Goal: Check status

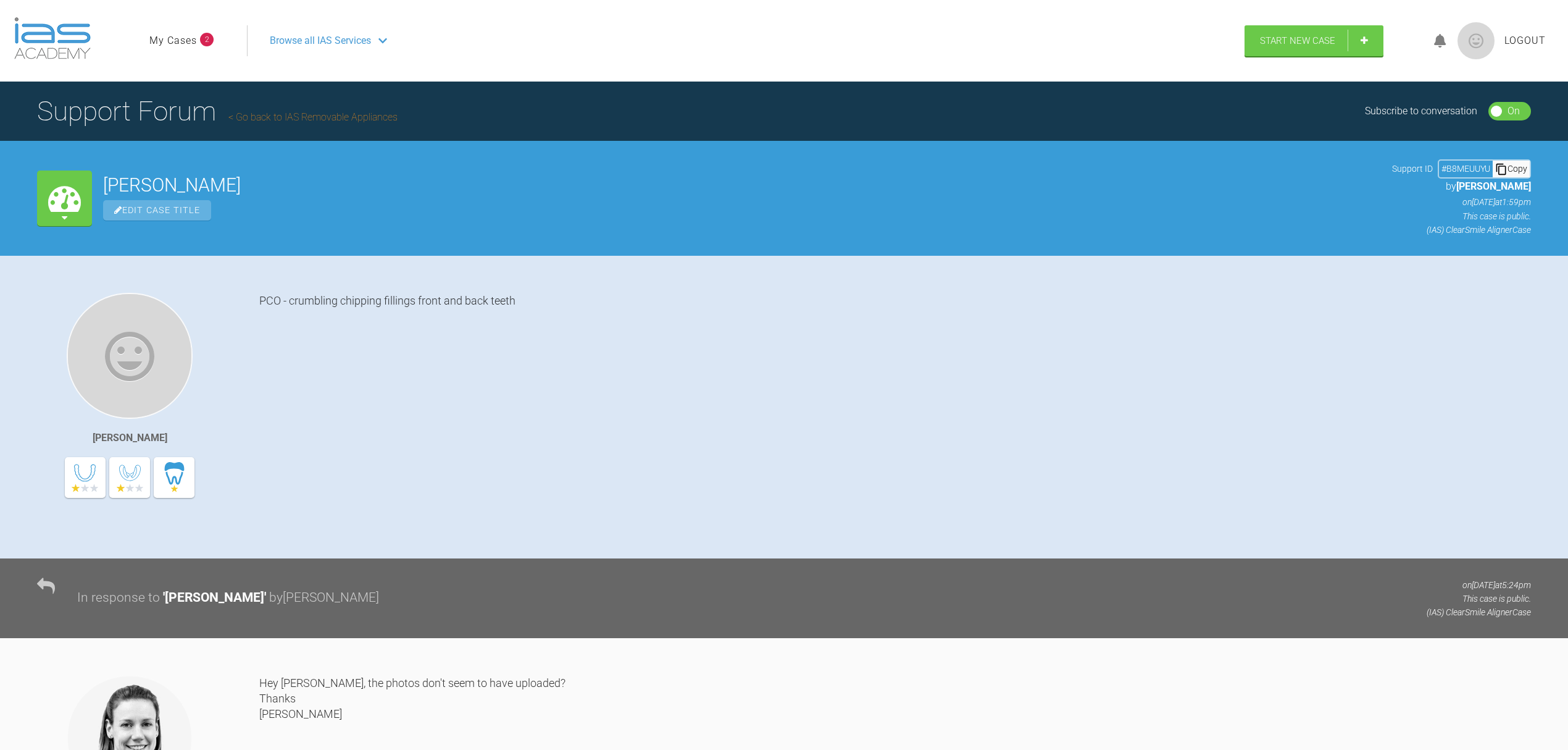
click at [313, 46] on span "Browse all IAS Services" at bounding box center [320, 41] width 101 height 16
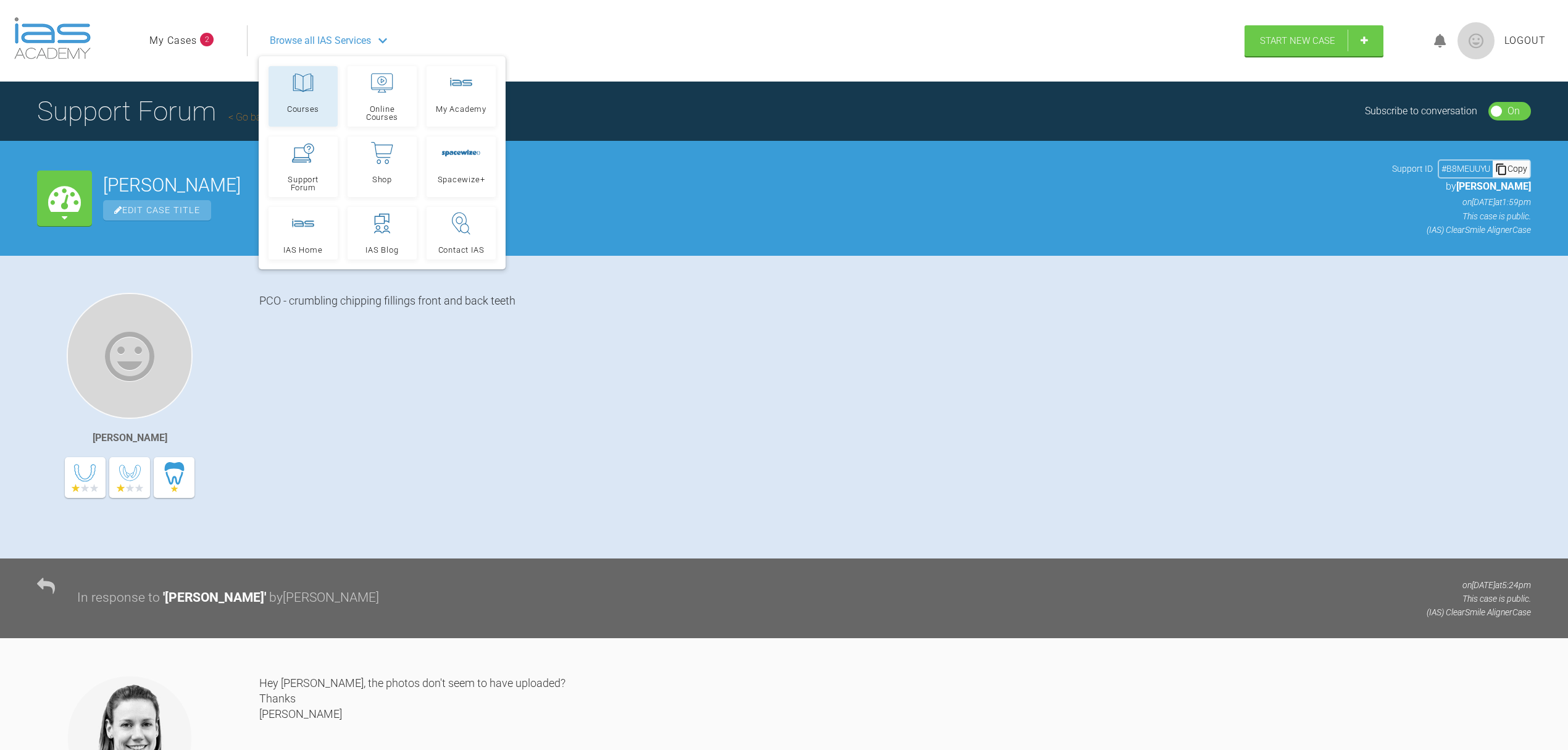
click at [309, 73] on icon at bounding box center [303, 82] width 22 height 22
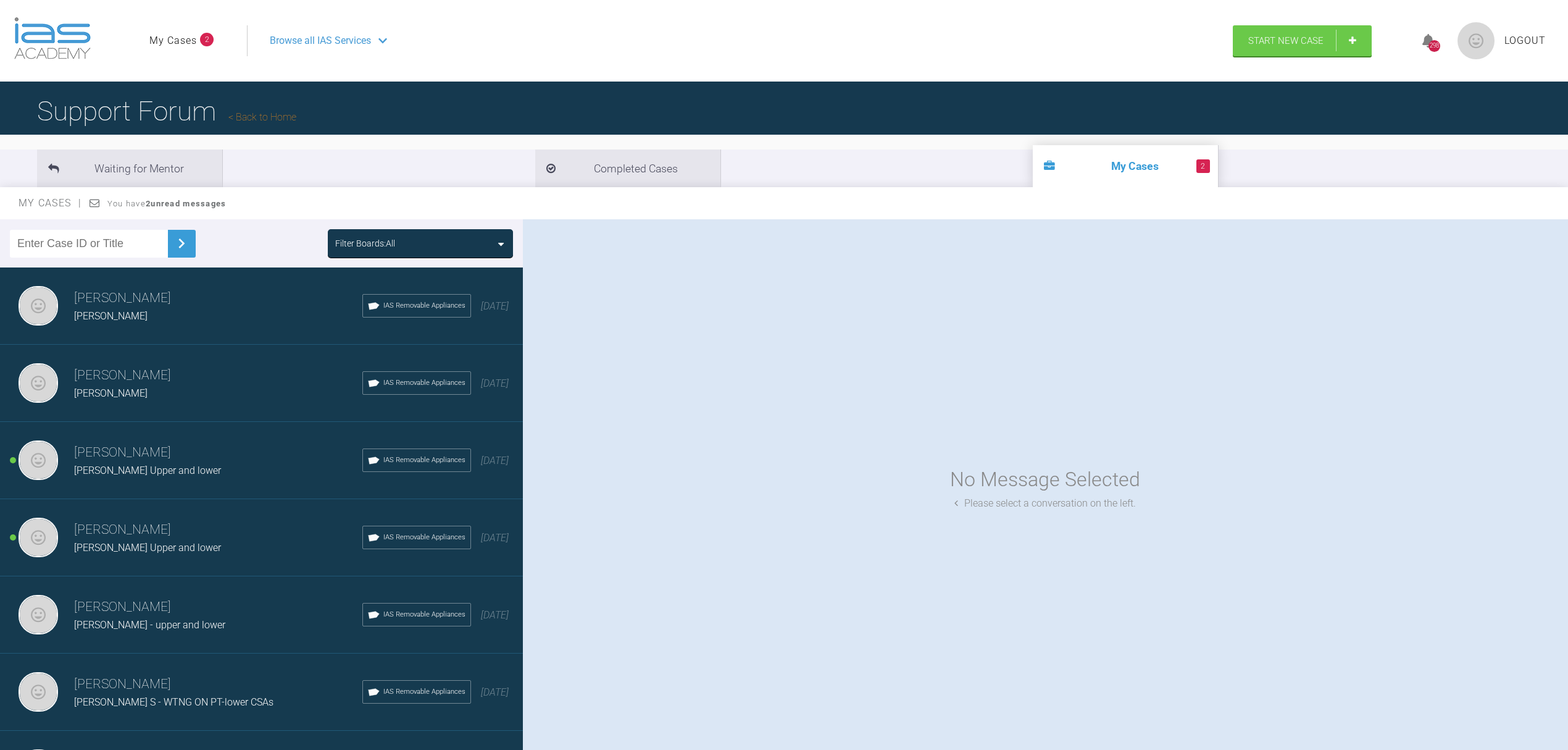
click at [73, 250] on input "text" at bounding box center [88, 243] width 158 height 27
paste input "#IYCWLCRH"
click at [179, 238] on img at bounding box center [181, 243] width 20 height 20
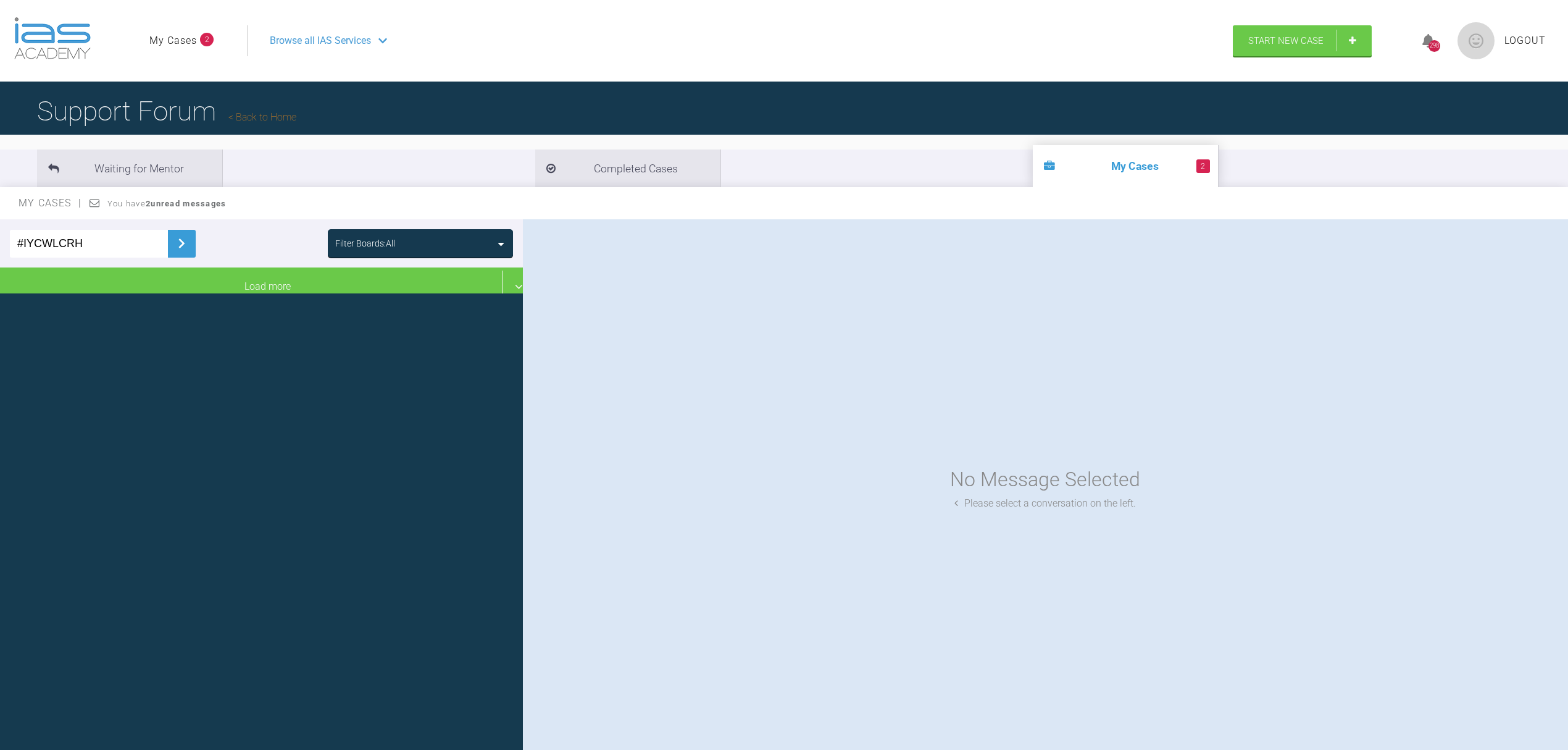
click at [24, 247] on input "#IYCWLCRH" at bounding box center [88, 243] width 158 height 27
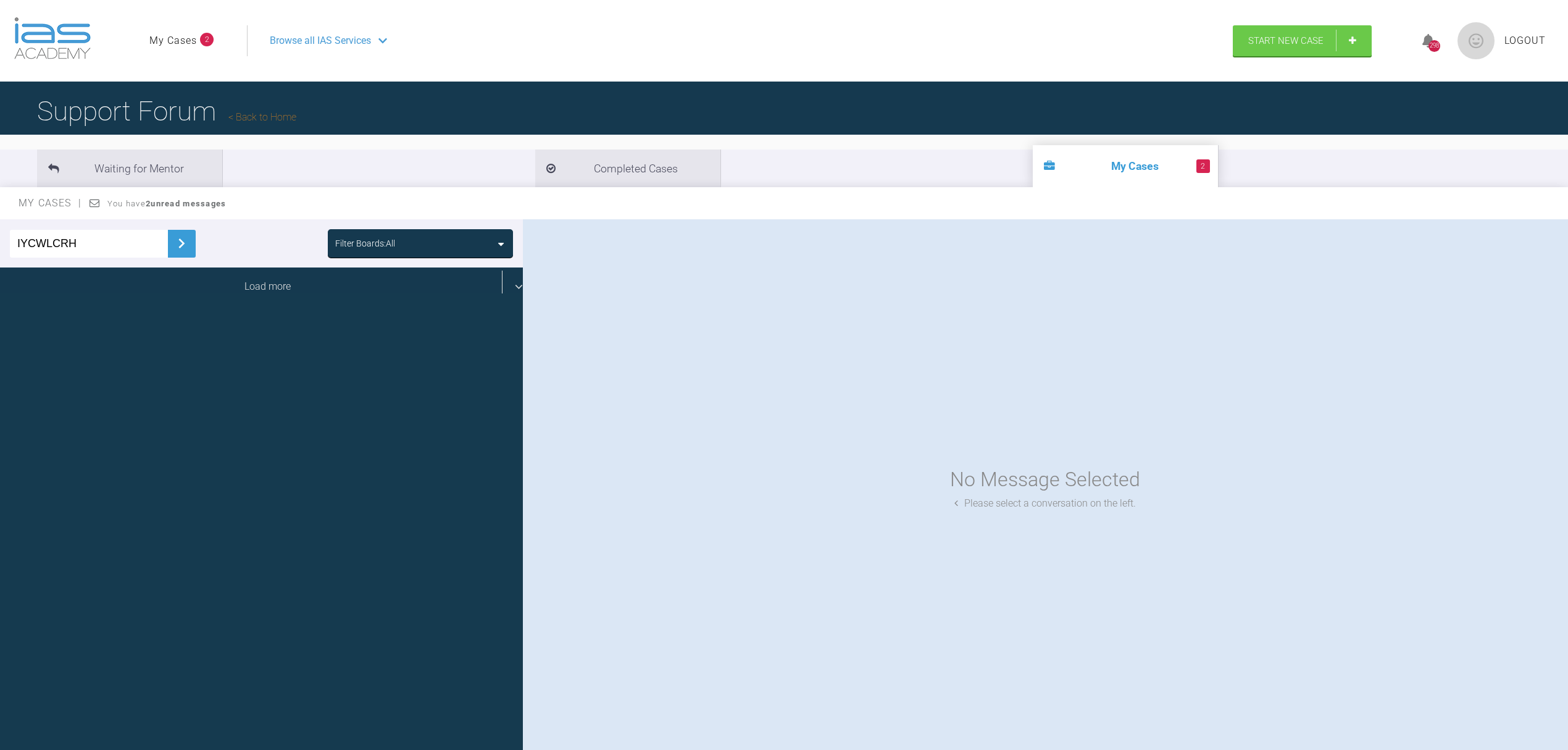
type input "IYCWLCRH"
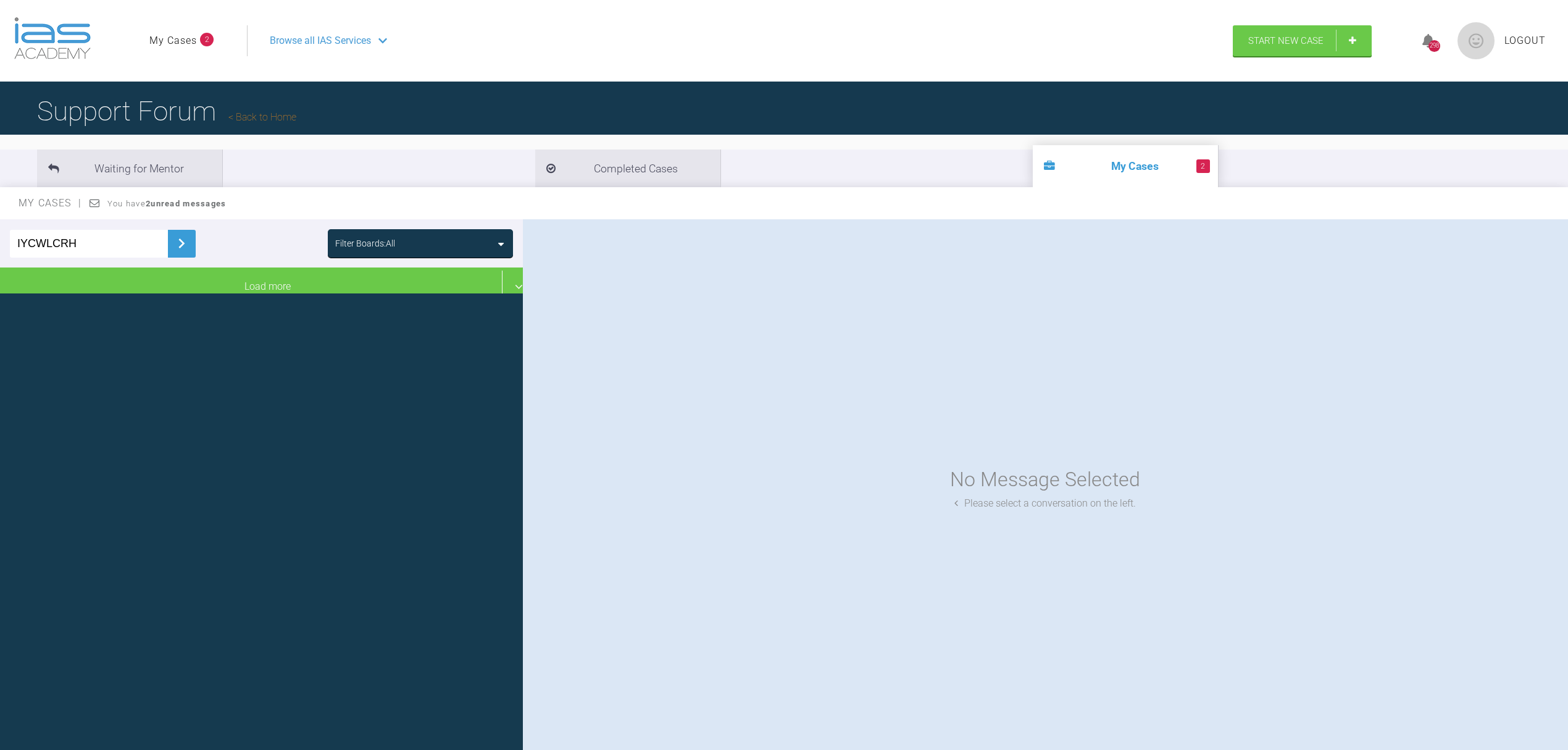
click at [175, 240] on img at bounding box center [181, 243] width 20 height 20
click at [535, 166] on li "Completed Cases" at bounding box center [627, 168] width 185 height 38
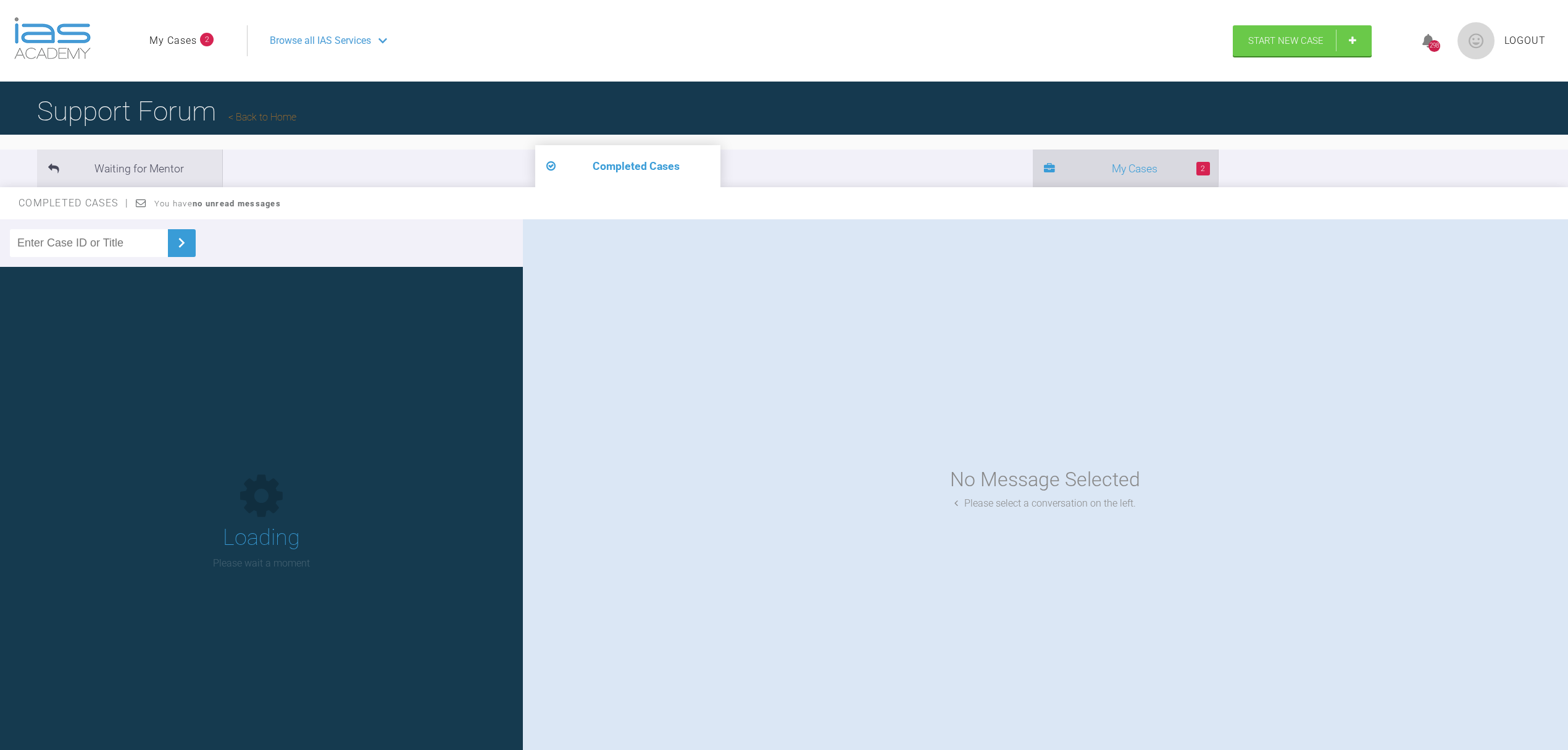
click at [1033, 176] on li "2 My Cases" at bounding box center [1125, 168] width 185 height 38
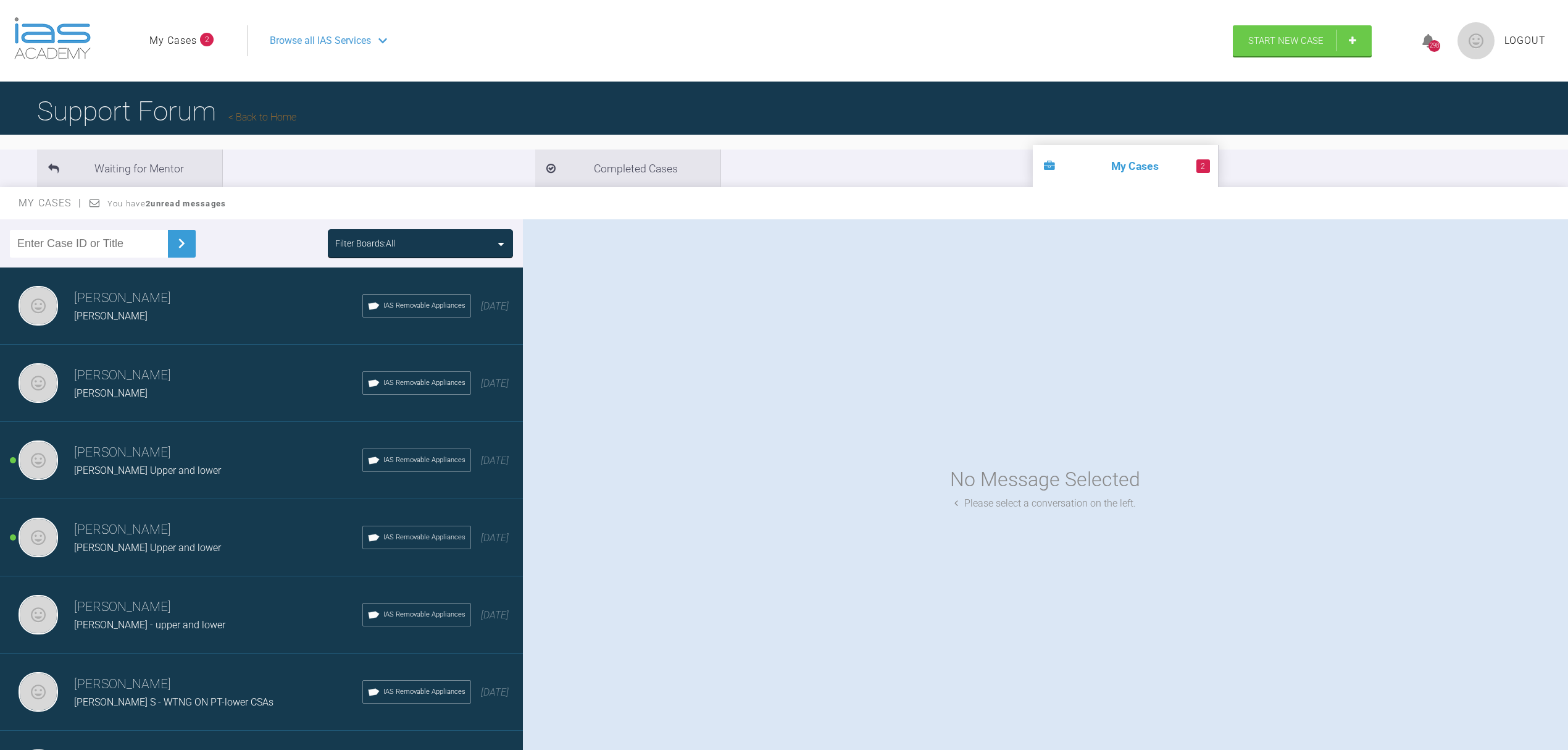
click at [112, 251] on input "text" at bounding box center [88, 243] width 158 height 27
paste input "#IYCWLCRH"
click at [181, 247] on img at bounding box center [181, 243] width 20 height 20
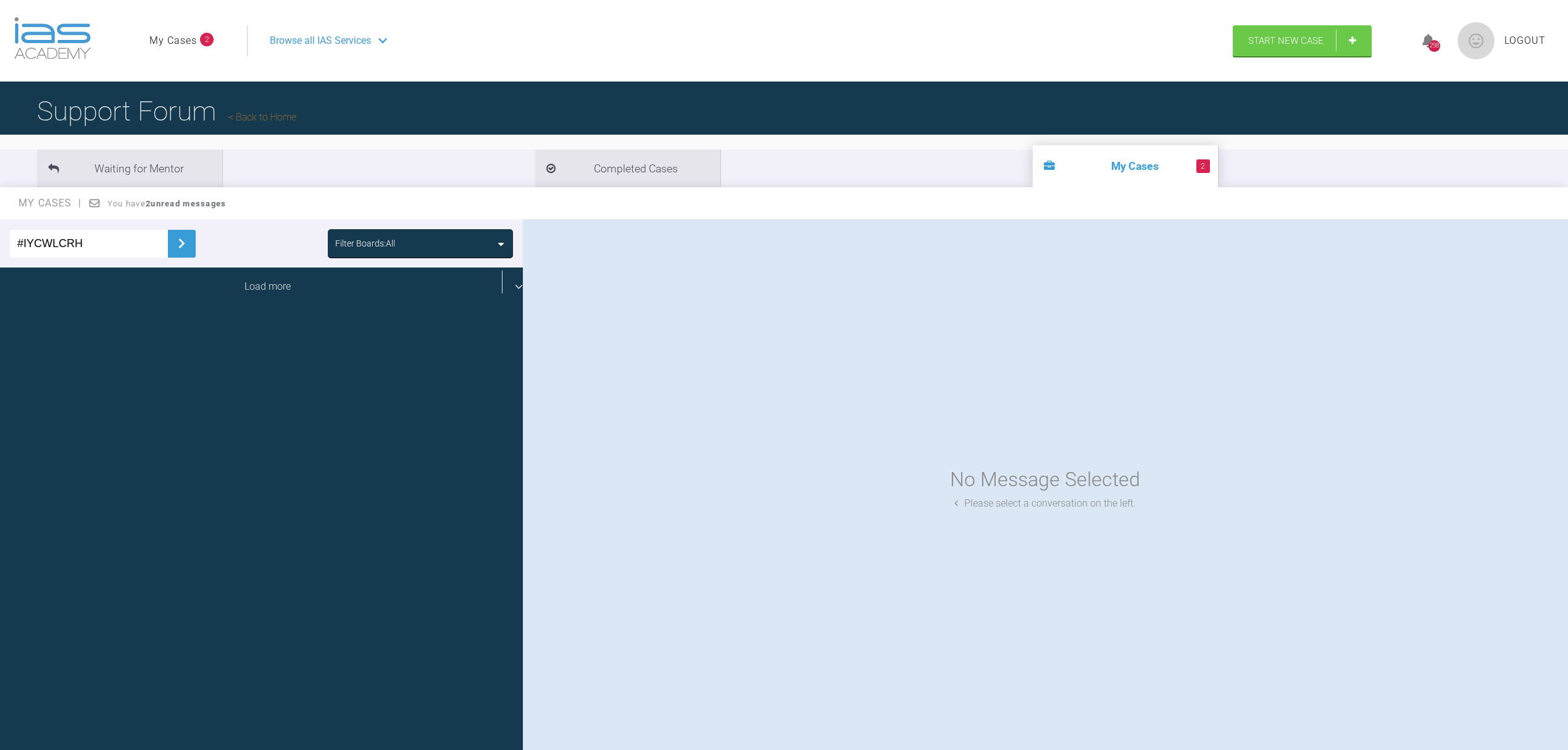
click at [509, 288] on div "Load more" at bounding box center [267, 287] width 535 height 39
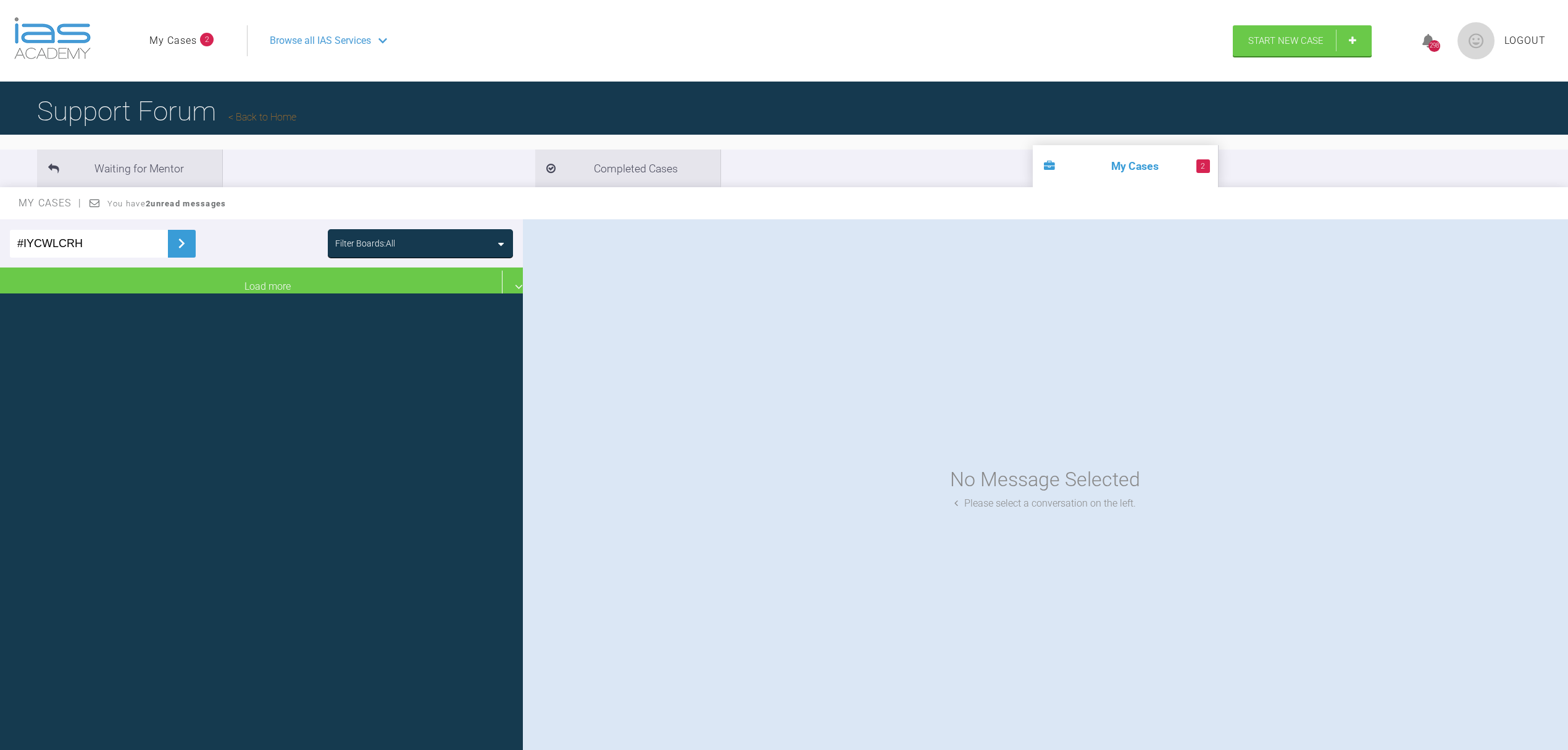
drag, startPoint x: 105, startPoint y: 246, endPoint x: 0, endPoint y: 241, distance: 105.1
click at [0, 241] on div "#IYCWLCRH Filter Boards: All" at bounding box center [261, 243] width 523 height 48
type input "brown"
click at [173, 252] on img at bounding box center [181, 243] width 20 height 20
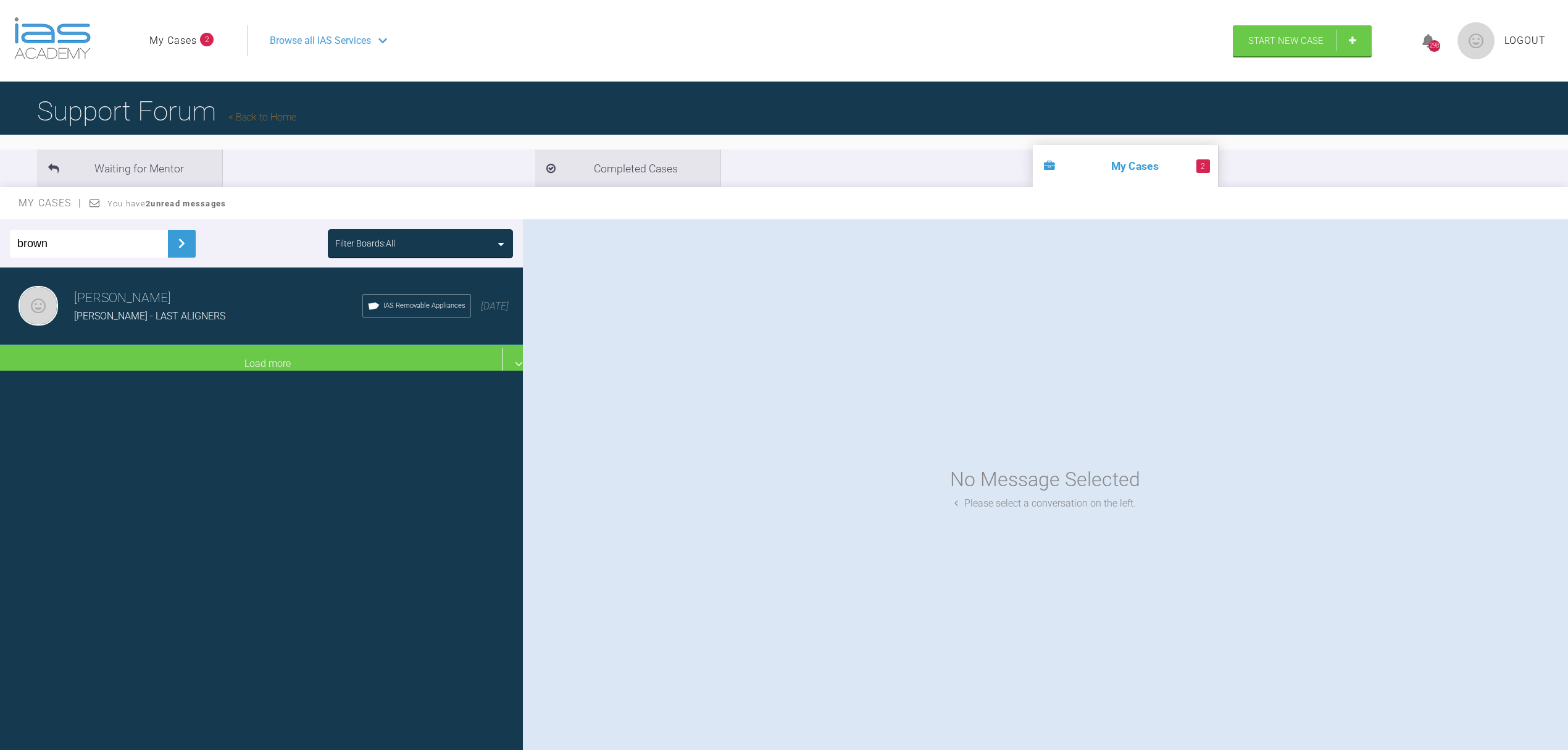
click at [181, 309] on div "[PERSON_NAME] - LAST ALIGNERS" at bounding box center [218, 316] width 288 height 16
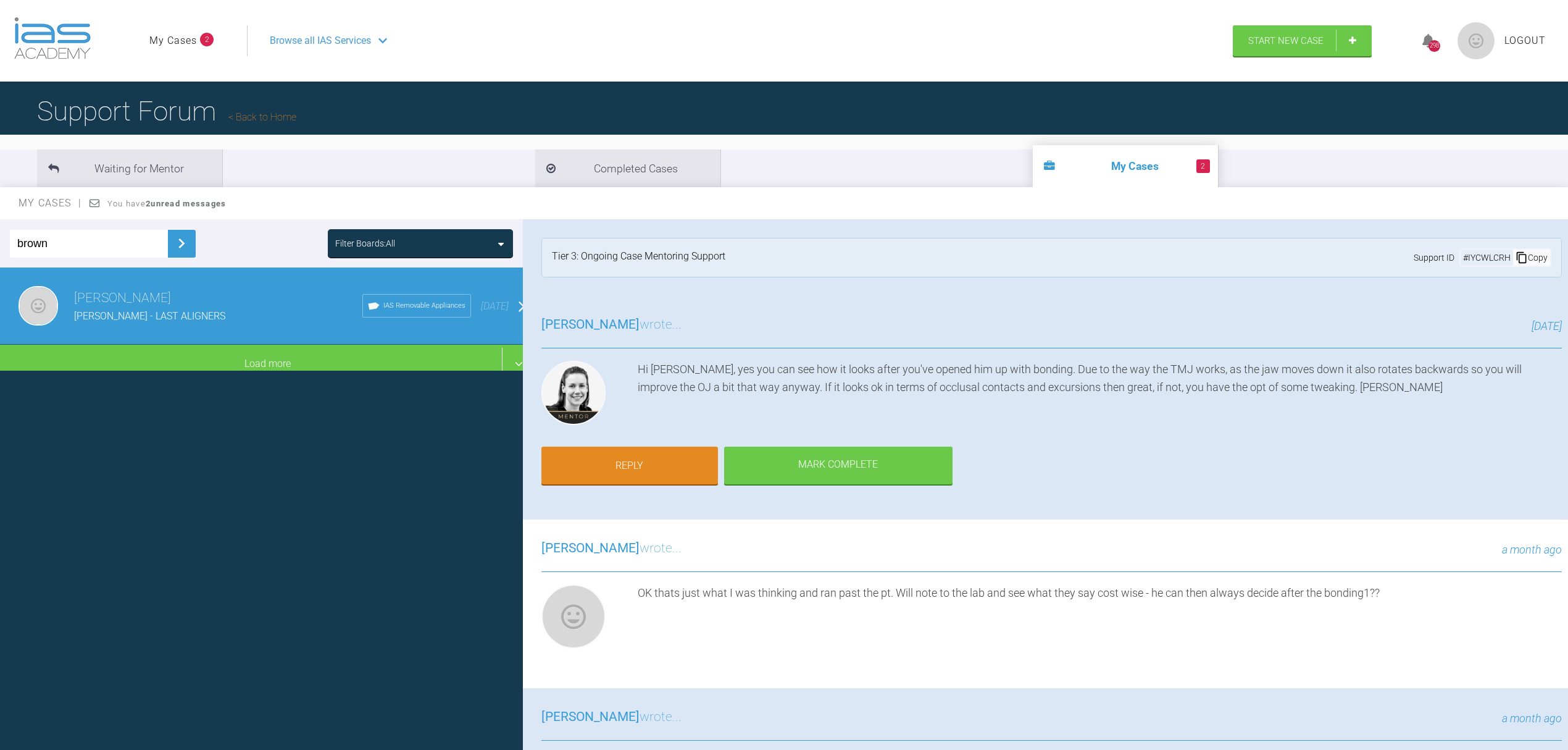
click at [825, 425] on div "Hi [PERSON_NAME], yes you can see how it looks after you've opened him up with …" at bounding box center [1100, 395] width 924 height 69
click at [732, 394] on div "Hi [PERSON_NAME], yes you can see how it looks after you've opened him up with …" at bounding box center [1100, 395] width 924 height 69
click at [1105, 388] on div "Hi [PERSON_NAME], yes you can see how it looks after you've opened him up with …" at bounding box center [1100, 395] width 924 height 69
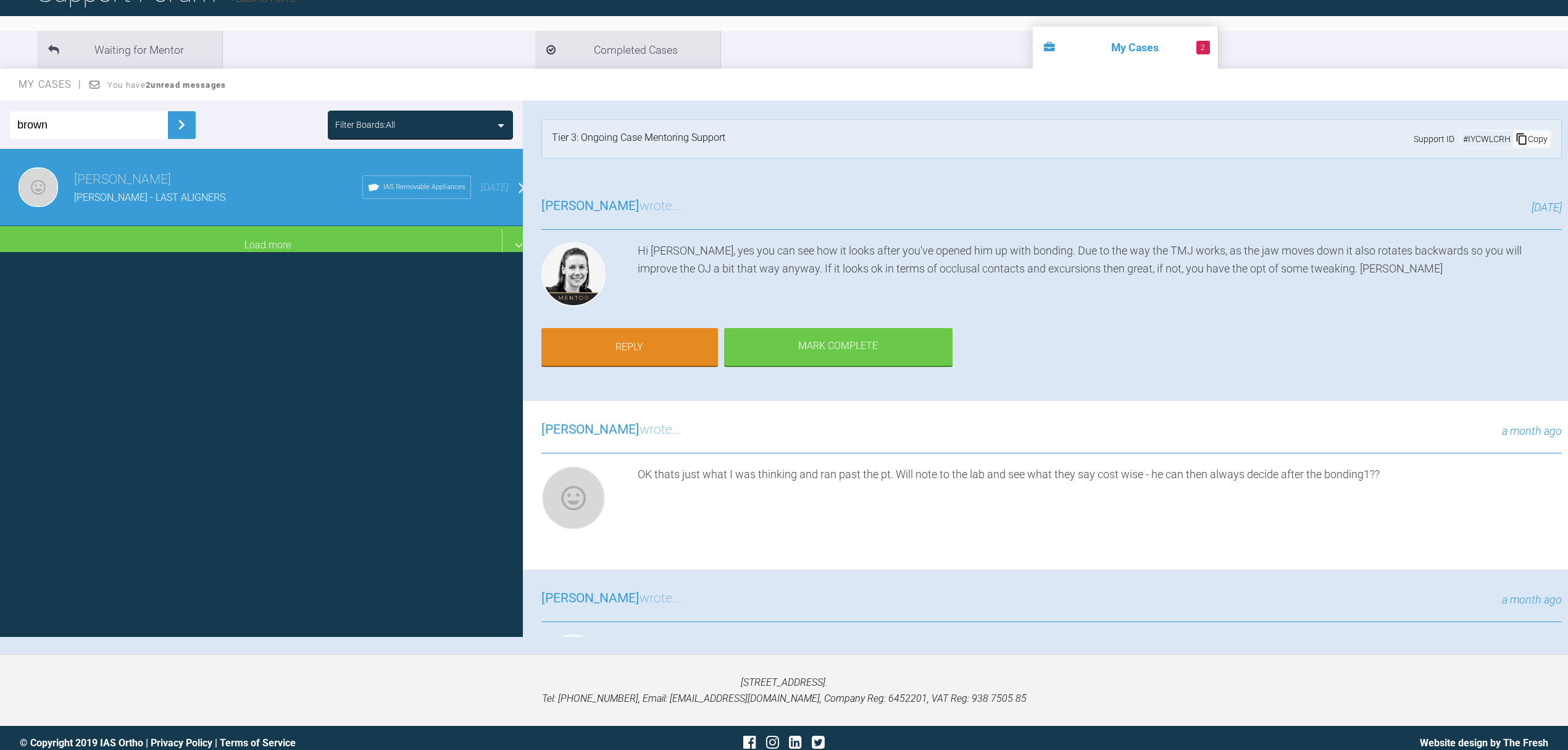
scroll to position [128, 0]
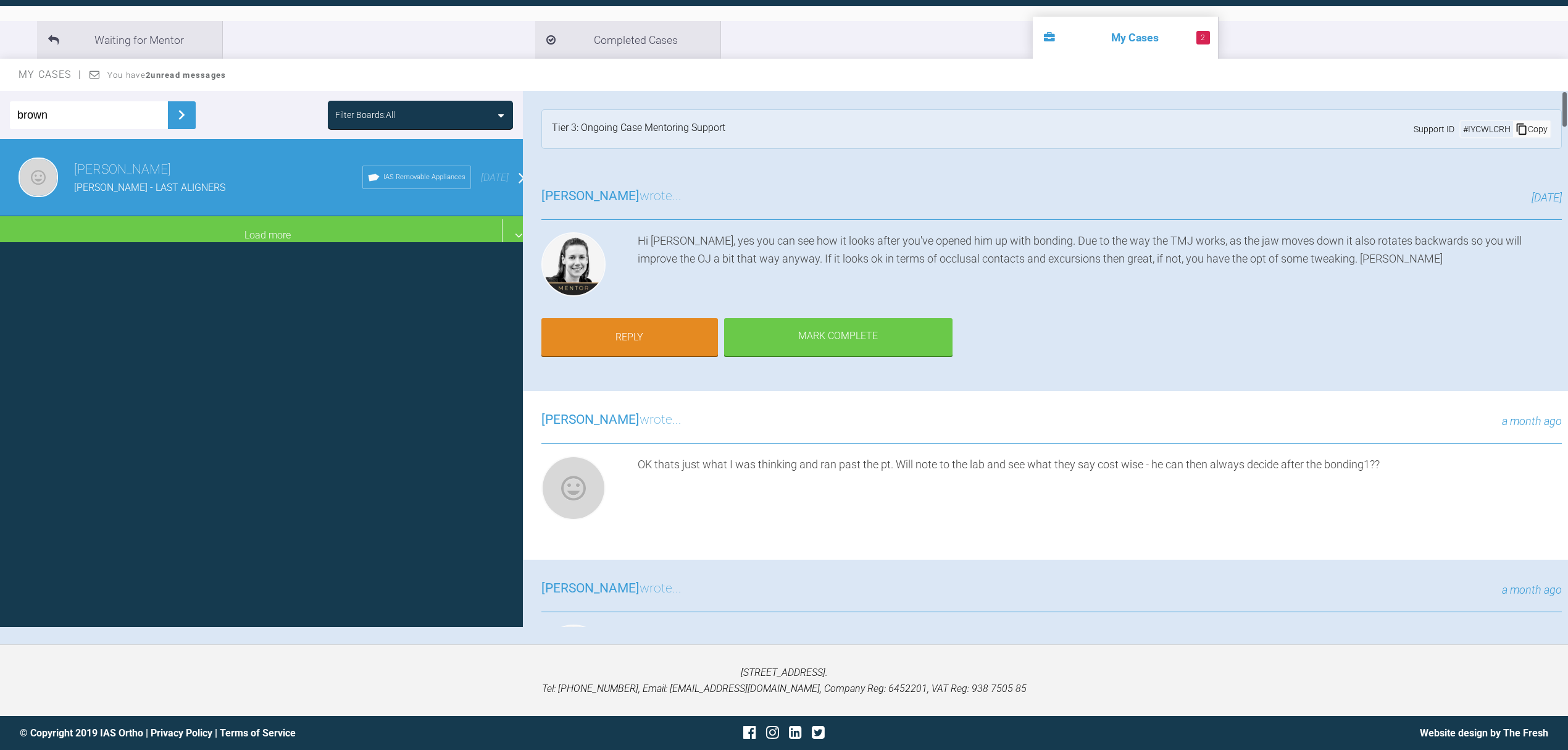
click at [1483, 619] on div "[PERSON_NAME] wrote... a month ago Hi [PERSON_NAME], to me the centrals look fu…" at bounding box center [1051, 653] width 1058 height 189
click at [1366, 610] on div "[PERSON_NAME] wrote... a month ago" at bounding box center [1051, 595] width 1021 height 34
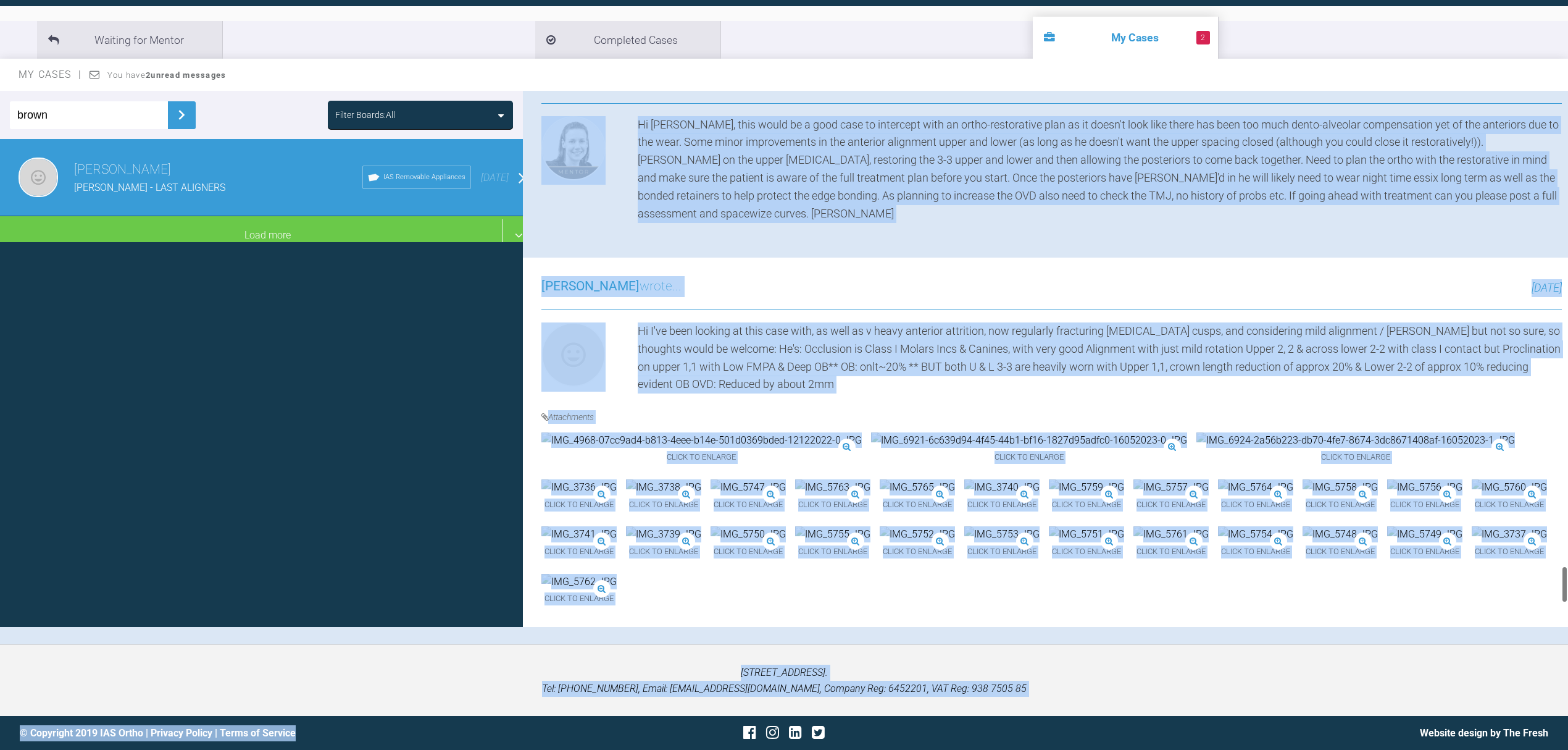
scroll to position [7137, 0]
drag, startPoint x: 1013, startPoint y: 590, endPoint x: 1164, endPoint y: 789, distance: 249.8
click at [1164, 749] on html "My Cases 2 Logout Browse all IAS Services Start New Case 298 Logout Support For…" at bounding box center [784, 310] width 1568 height 878
click at [1532, 529] on div "Click to enlarge Click to enlarge Click to enlarge Click to enlarge Click to en…" at bounding box center [1051, 526] width 1021 height 189
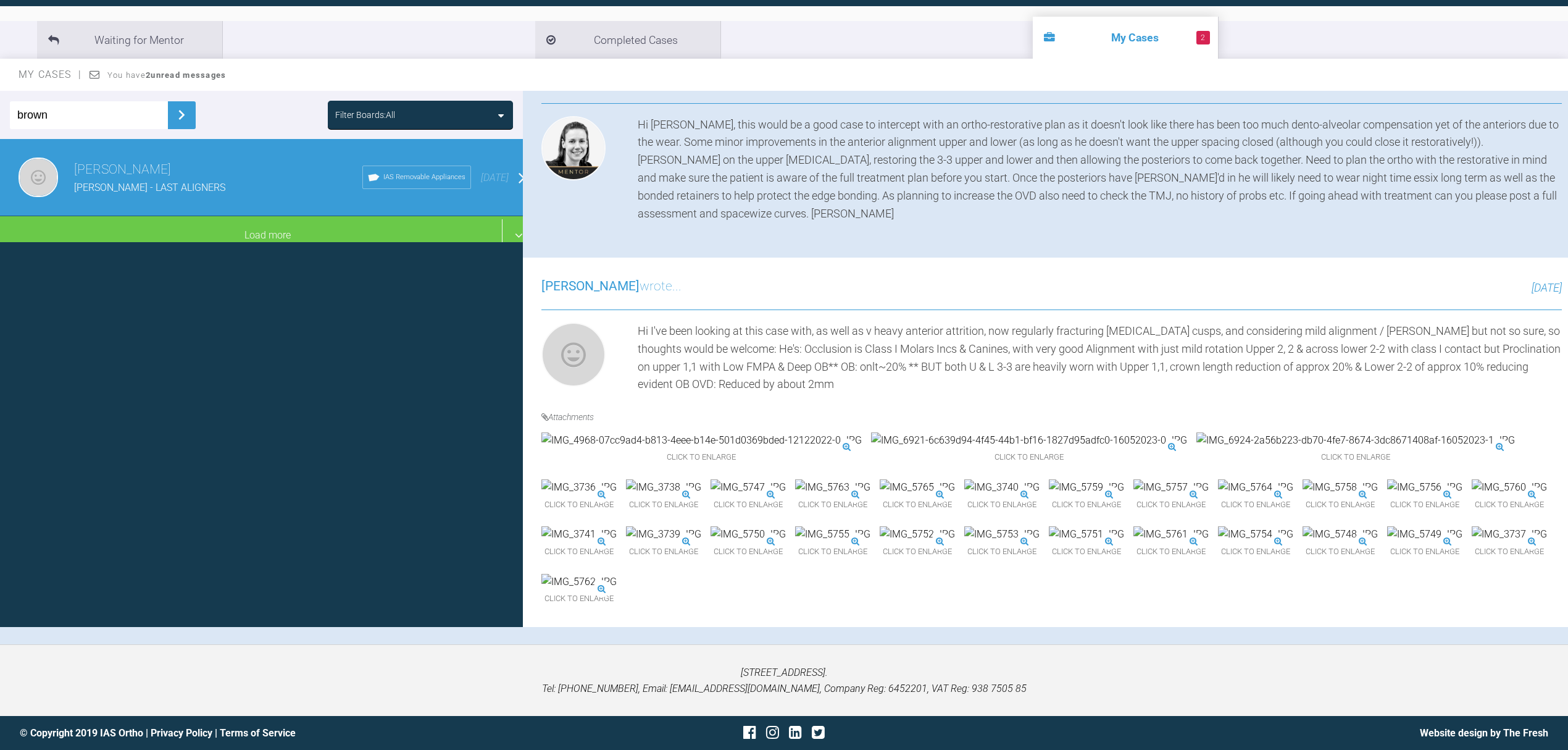
click at [702, 479] on img at bounding box center [663, 487] width 75 height 16
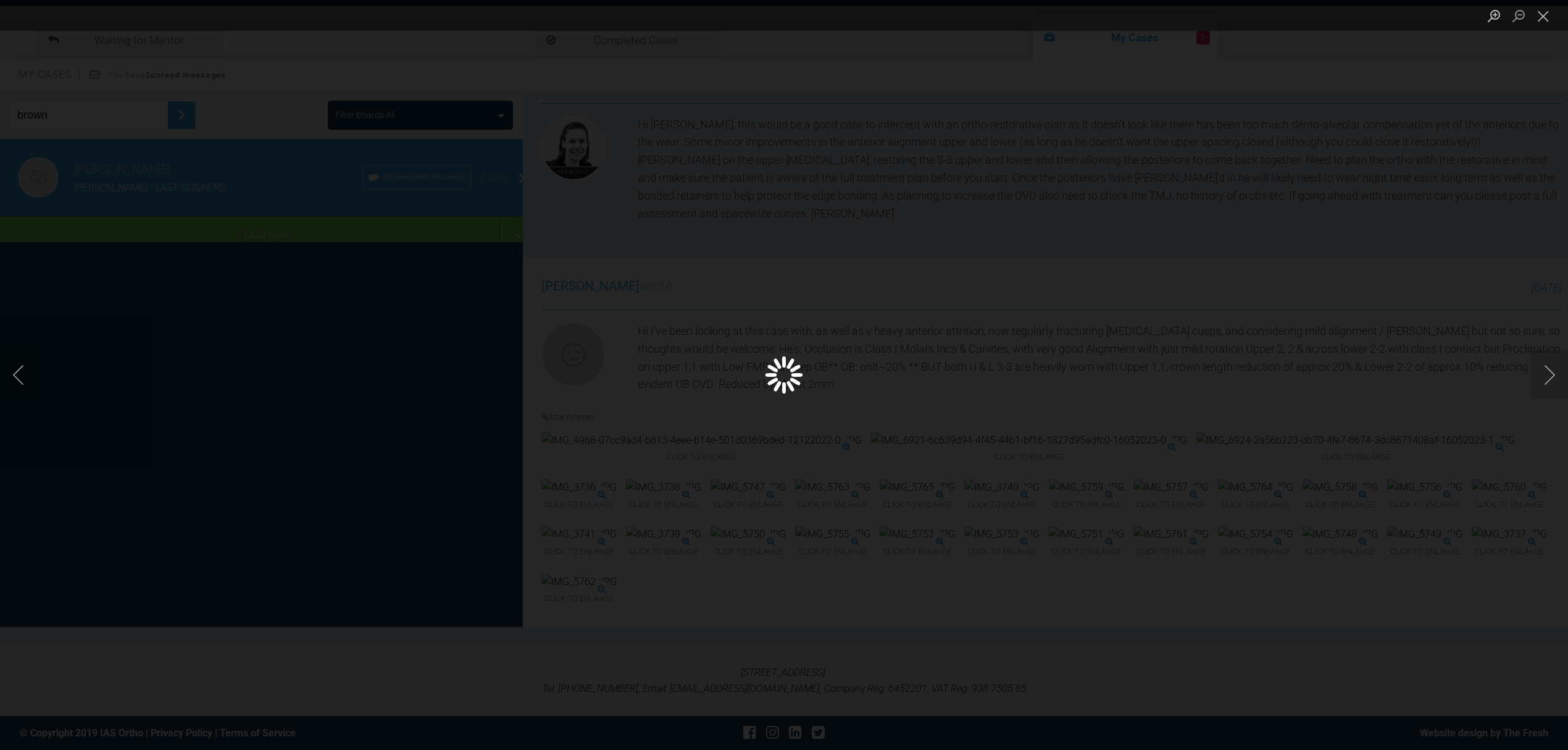
click at [1137, 184] on div "Lightbox" at bounding box center [784, 375] width 1568 height 750
click at [1552, 368] on button "Next image" at bounding box center [1549, 375] width 37 height 50
click at [1536, 38] on div "Lightbox" at bounding box center [784, 375] width 1568 height 750
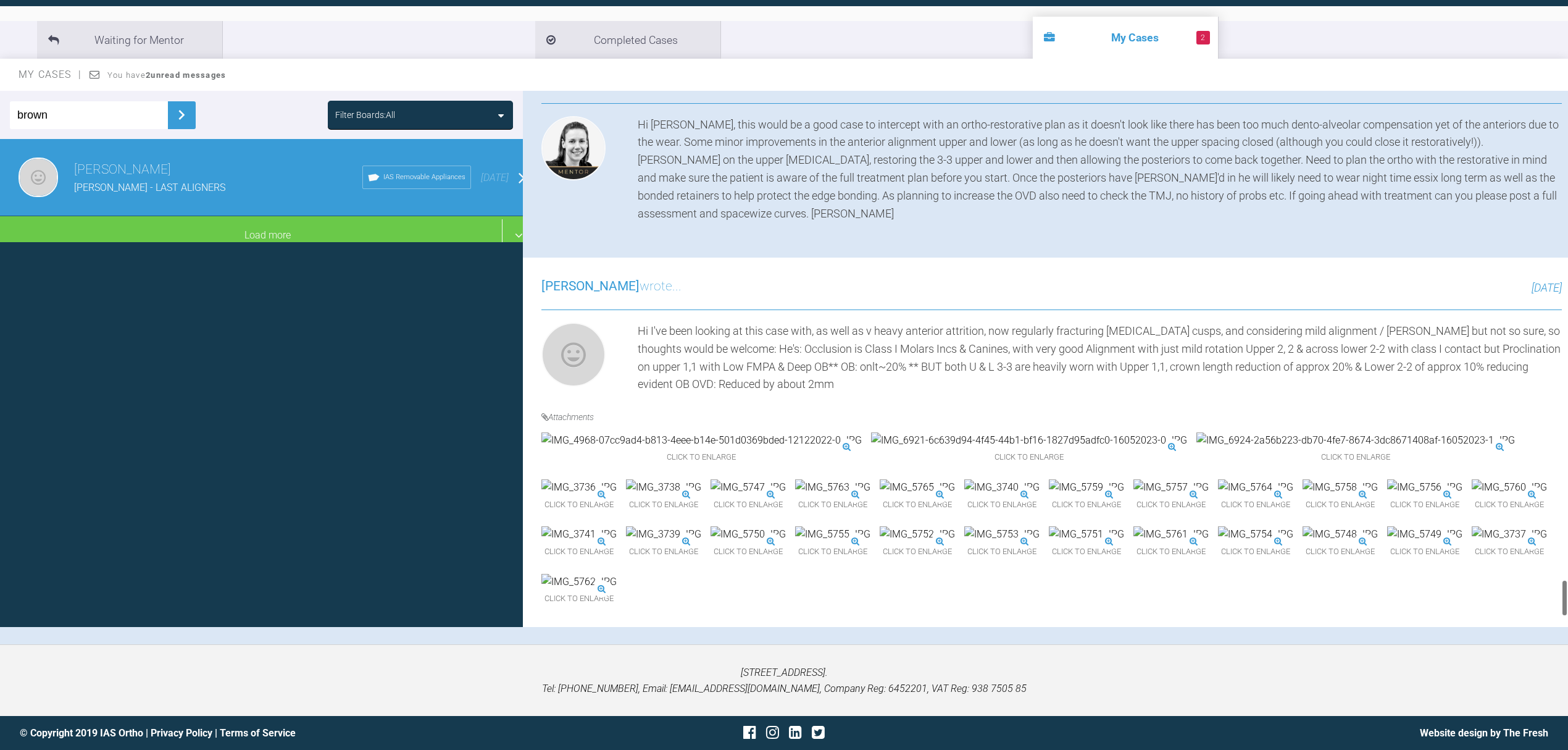
scroll to position [7054, 0]
click at [786, 479] on img at bounding box center [748, 487] width 75 height 16
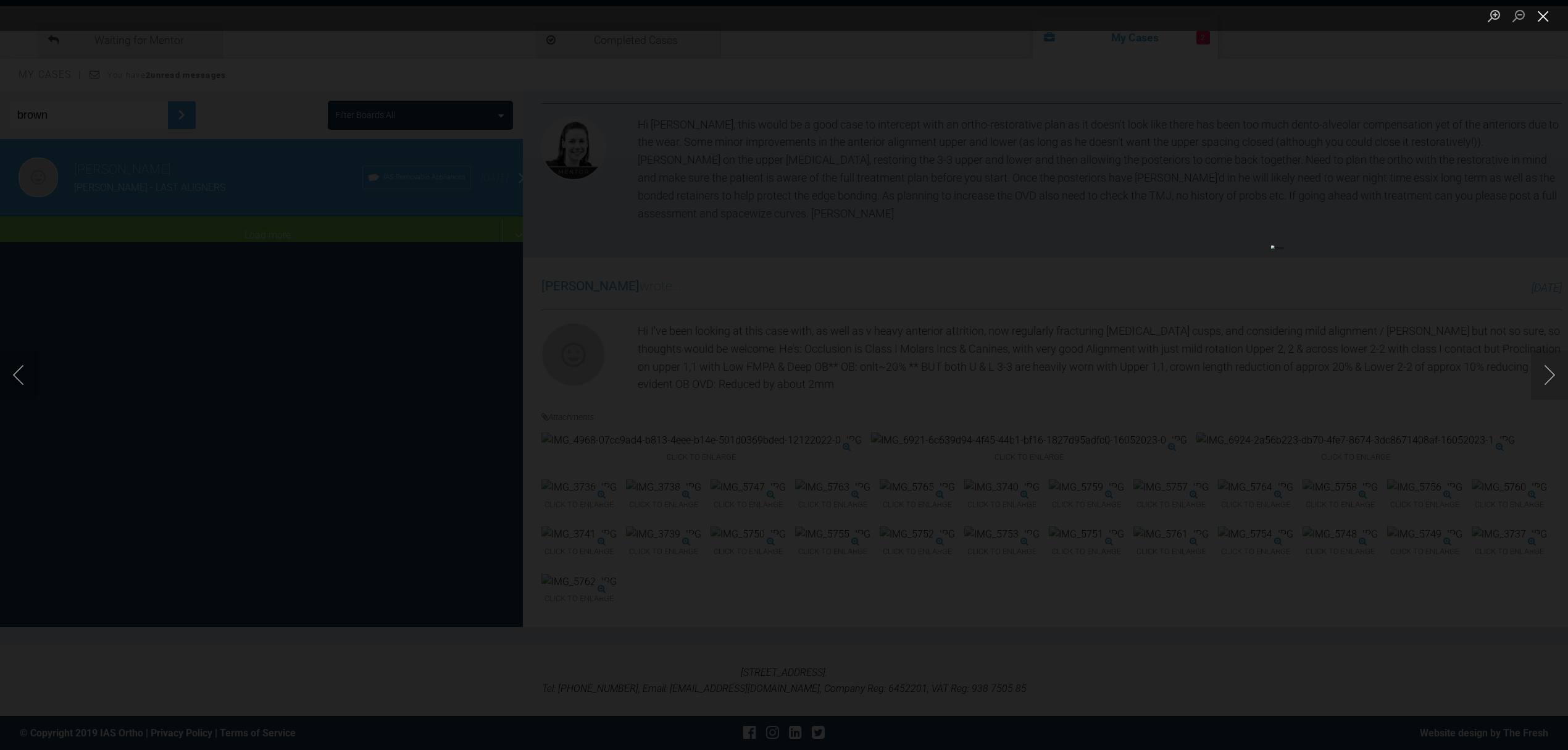
click at [1546, 13] on button "Close lightbox" at bounding box center [1543, 16] width 24 height 22
